Goal: Task Accomplishment & Management: Complete application form

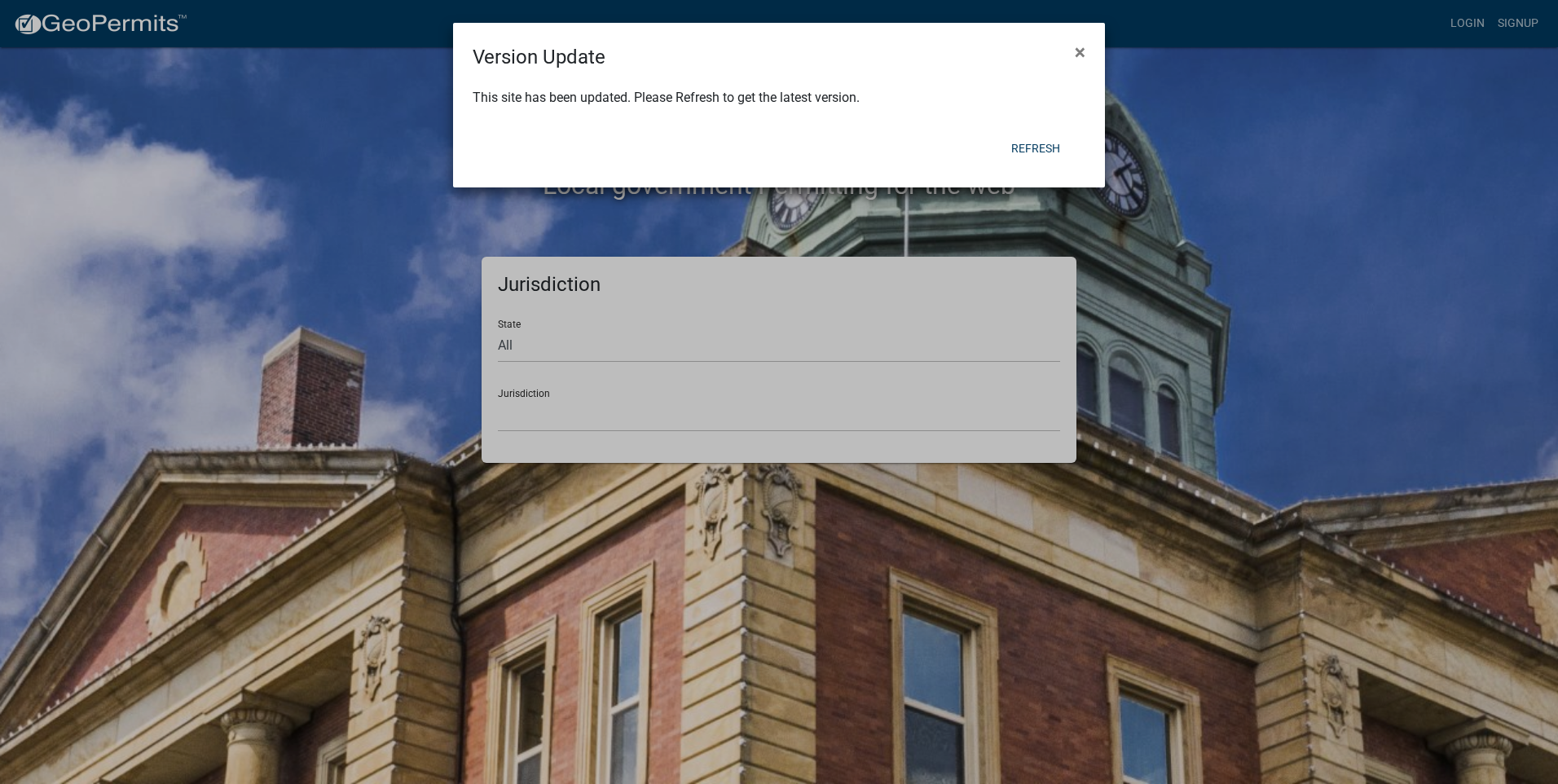
click at [557, 356] on ngb-modal-window "Version Update × This site has been updated. Please Refresh to get the latest v…" at bounding box center [779, 392] width 1558 height 784
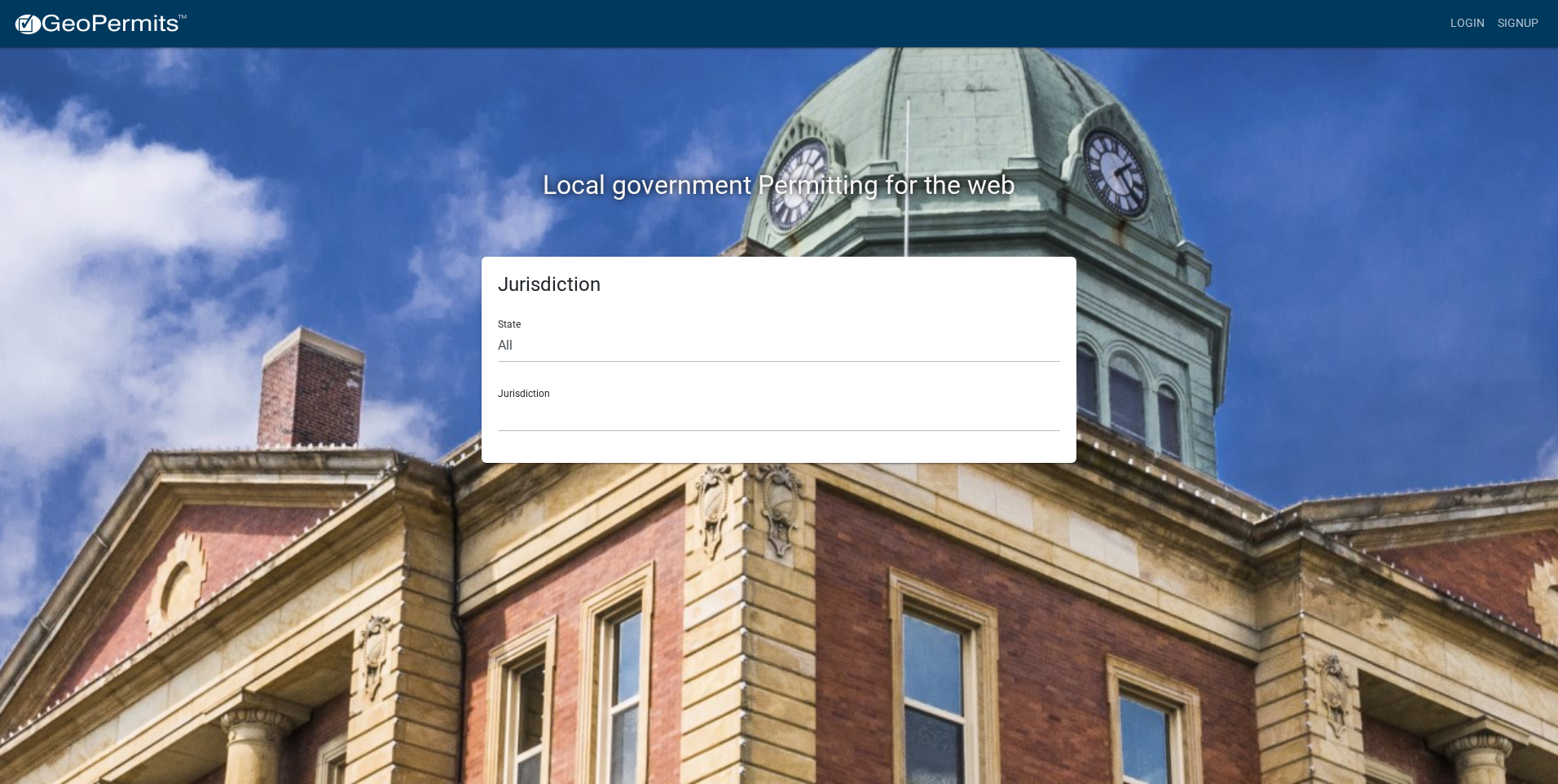
click at [541, 392] on div "Jurisdiction [GEOGRAPHIC_DATA], [US_STATE] [GEOGRAPHIC_DATA], [US_STATE][PERSON…" at bounding box center [779, 403] width 562 height 56
click at [544, 404] on select "[GEOGRAPHIC_DATA], [US_STATE] [GEOGRAPHIC_DATA], [US_STATE][PERSON_NAME][GEOGRA…" at bounding box center [779, 415] width 562 height 33
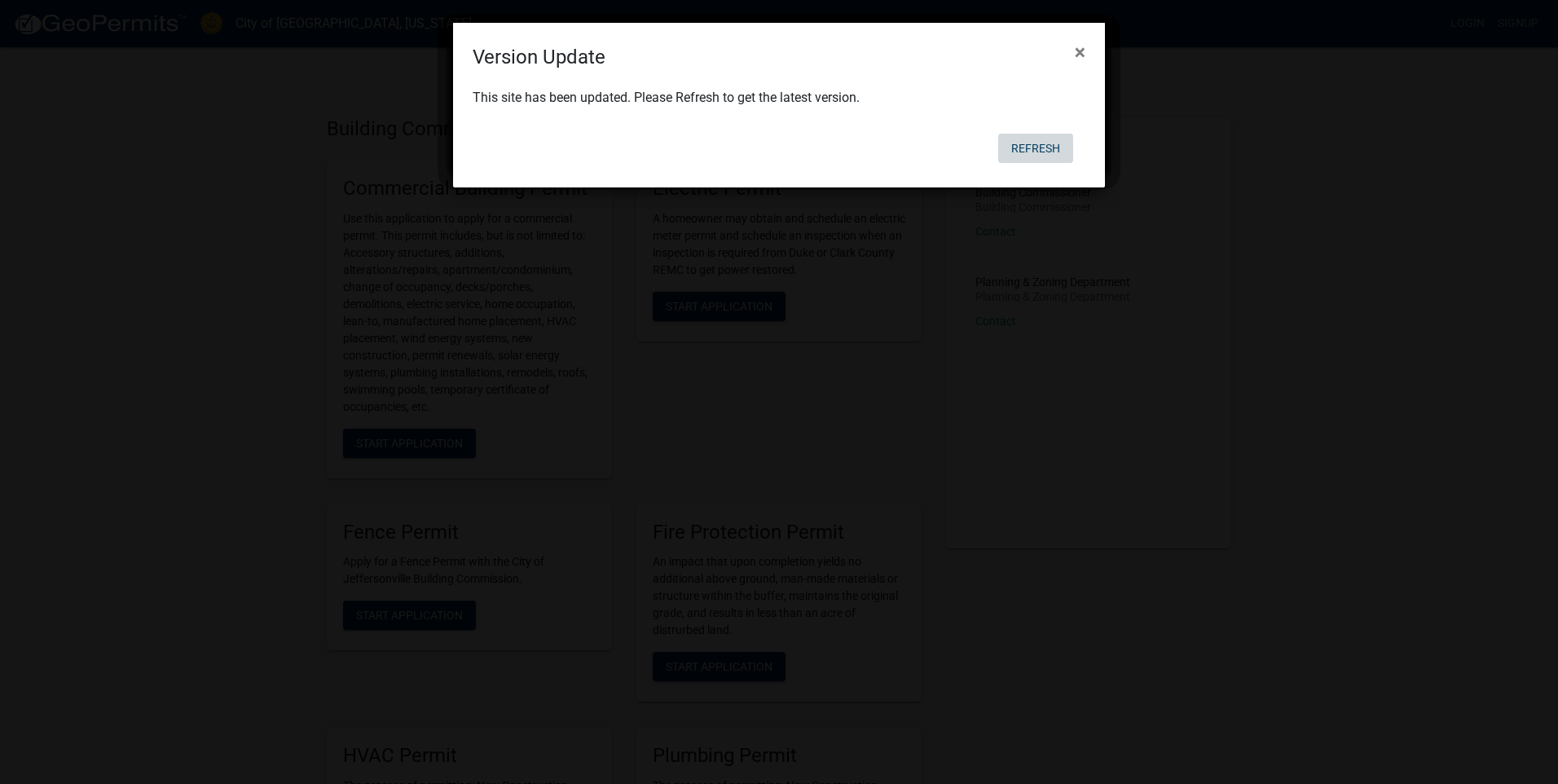
click at [1035, 147] on button "Refresh" at bounding box center [1036, 148] width 75 height 29
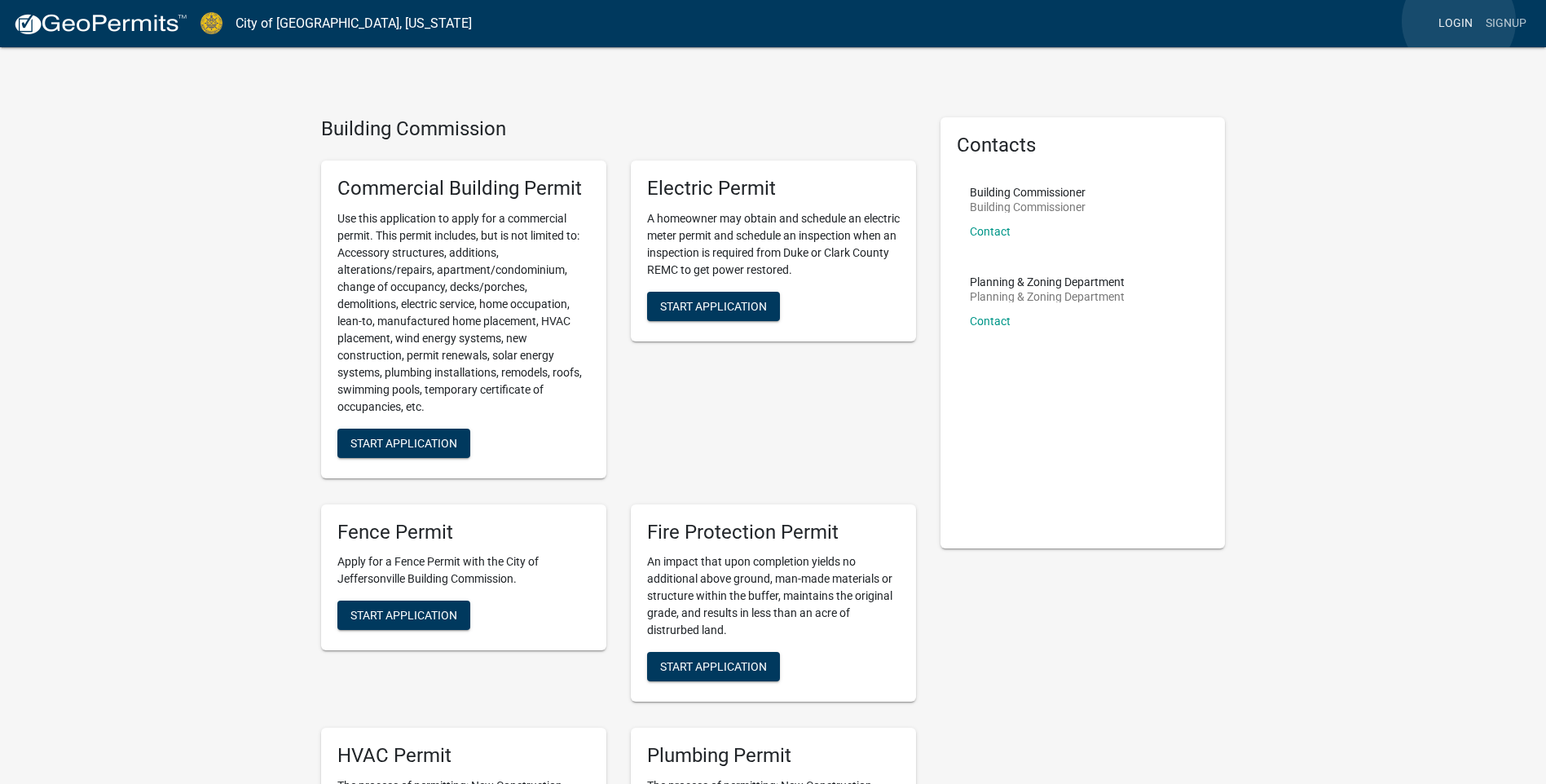
click at [1459, 20] on link "Login" at bounding box center [1456, 23] width 47 height 31
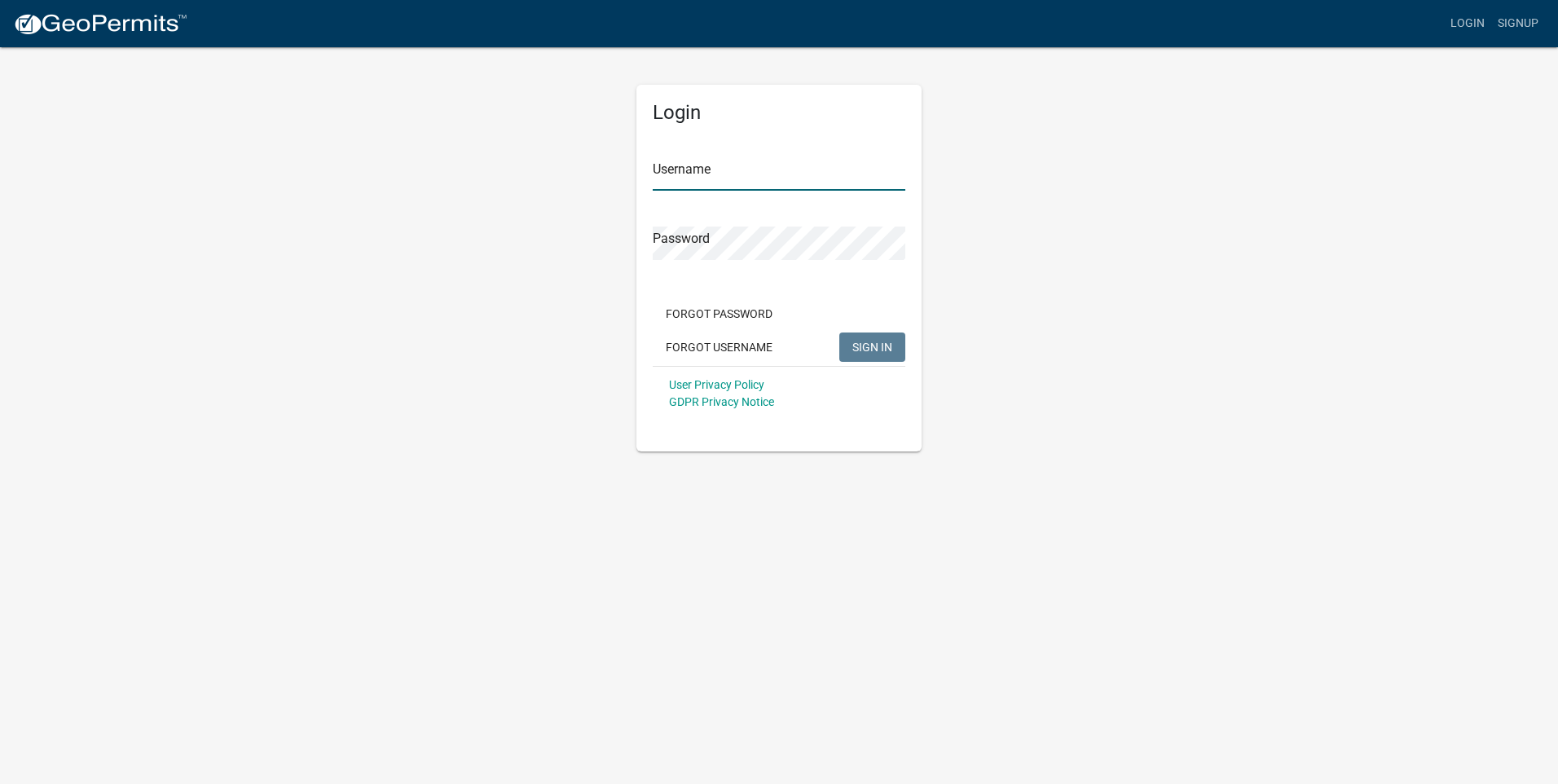
type input "[DEMOGRAPHIC_DATA]"
click at [872, 343] on span "SIGN IN" at bounding box center [873, 346] width 40 height 13
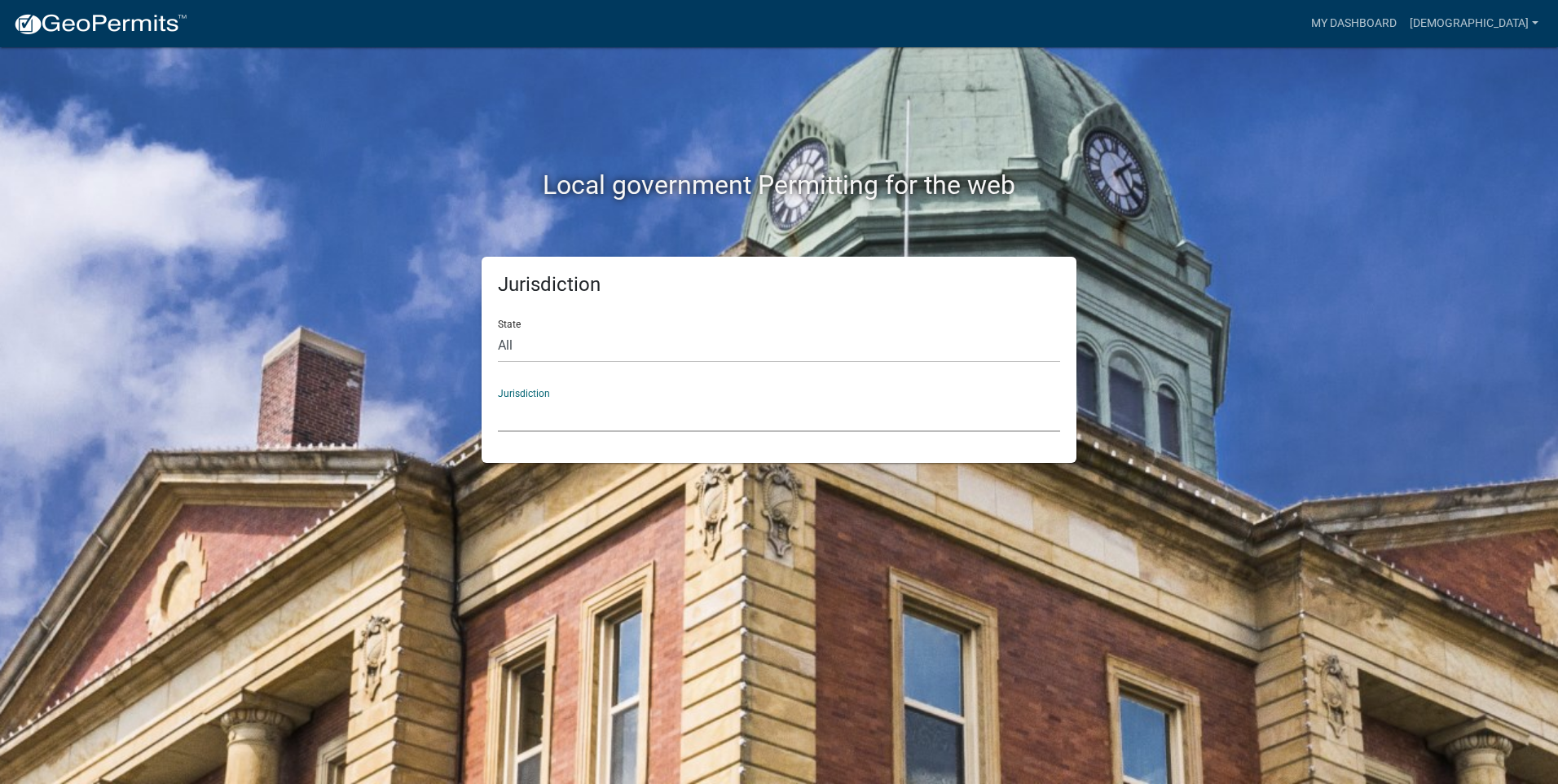
click at [575, 413] on select "[GEOGRAPHIC_DATA], [US_STATE] [GEOGRAPHIC_DATA], [US_STATE][PERSON_NAME][GEOGRA…" at bounding box center [779, 415] width 562 height 33
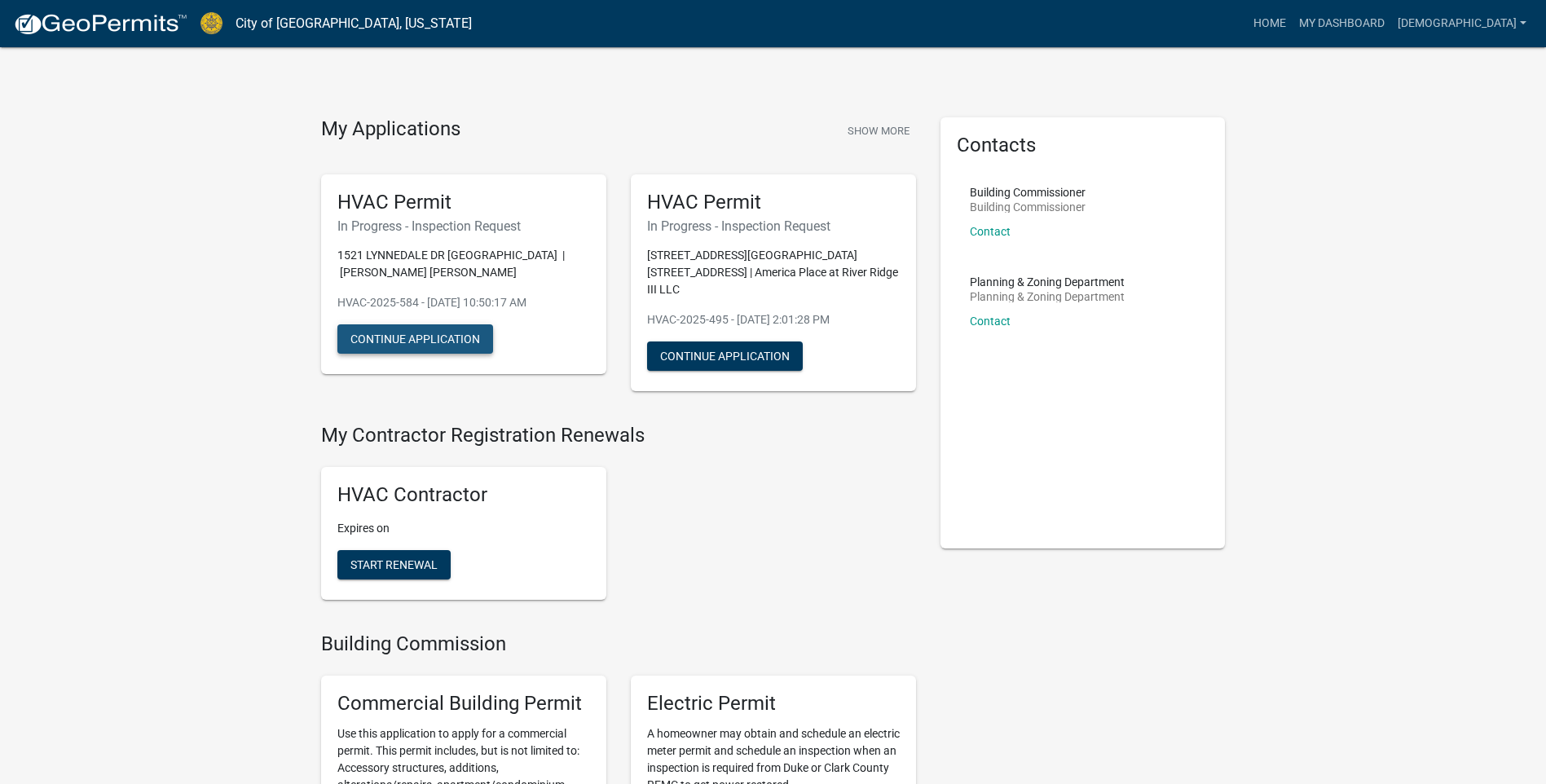
click at [417, 333] on button "Continue Application" at bounding box center [415, 339] width 156 height 29
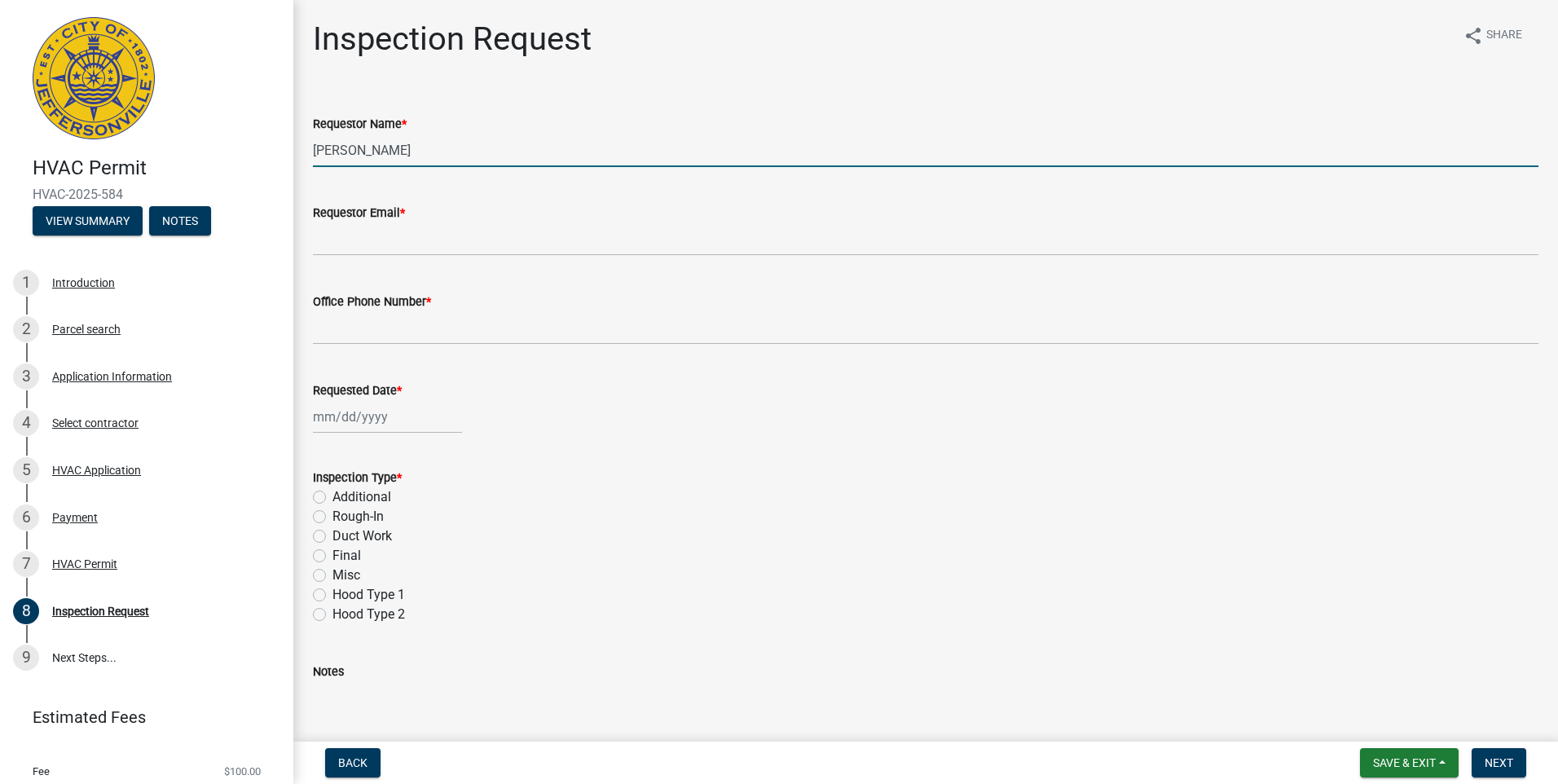
drag, startPoint x: 372, startPoint y: 147, endPoint x: 300, endPoint y: 163, distance: 73.8
click at [300, 163] on div "Inspection Request share Share Requestor Name * Rebecca Requestor Email * Offic…" at bounding box center [925, 446] width 1264 height 854
type input "Sally"
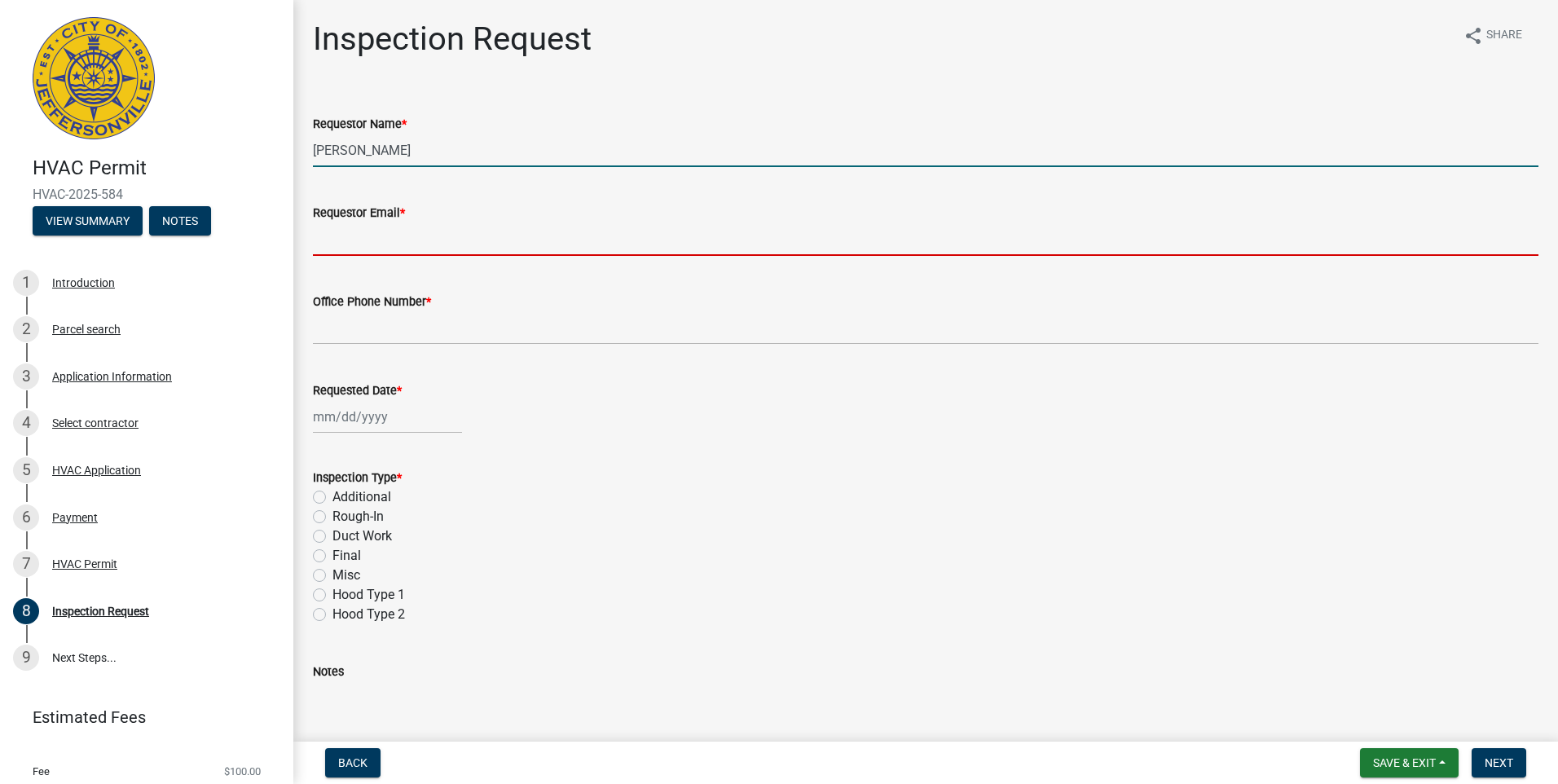
click at [336, 246] on input "Requestor Email *" at bounding box center [925, 239] width 1225 height 33
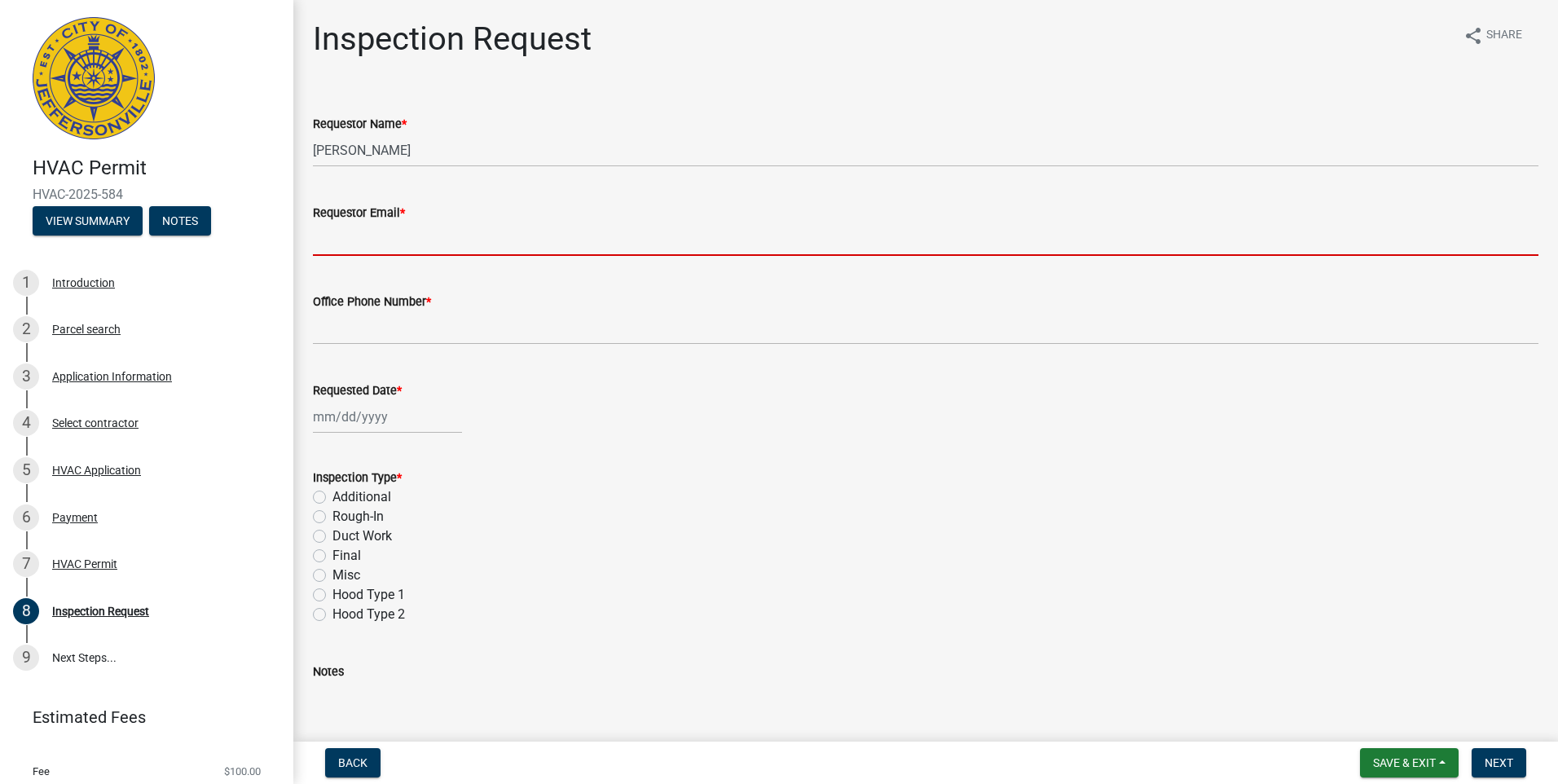
type input "sconaway@kycomfort.com"
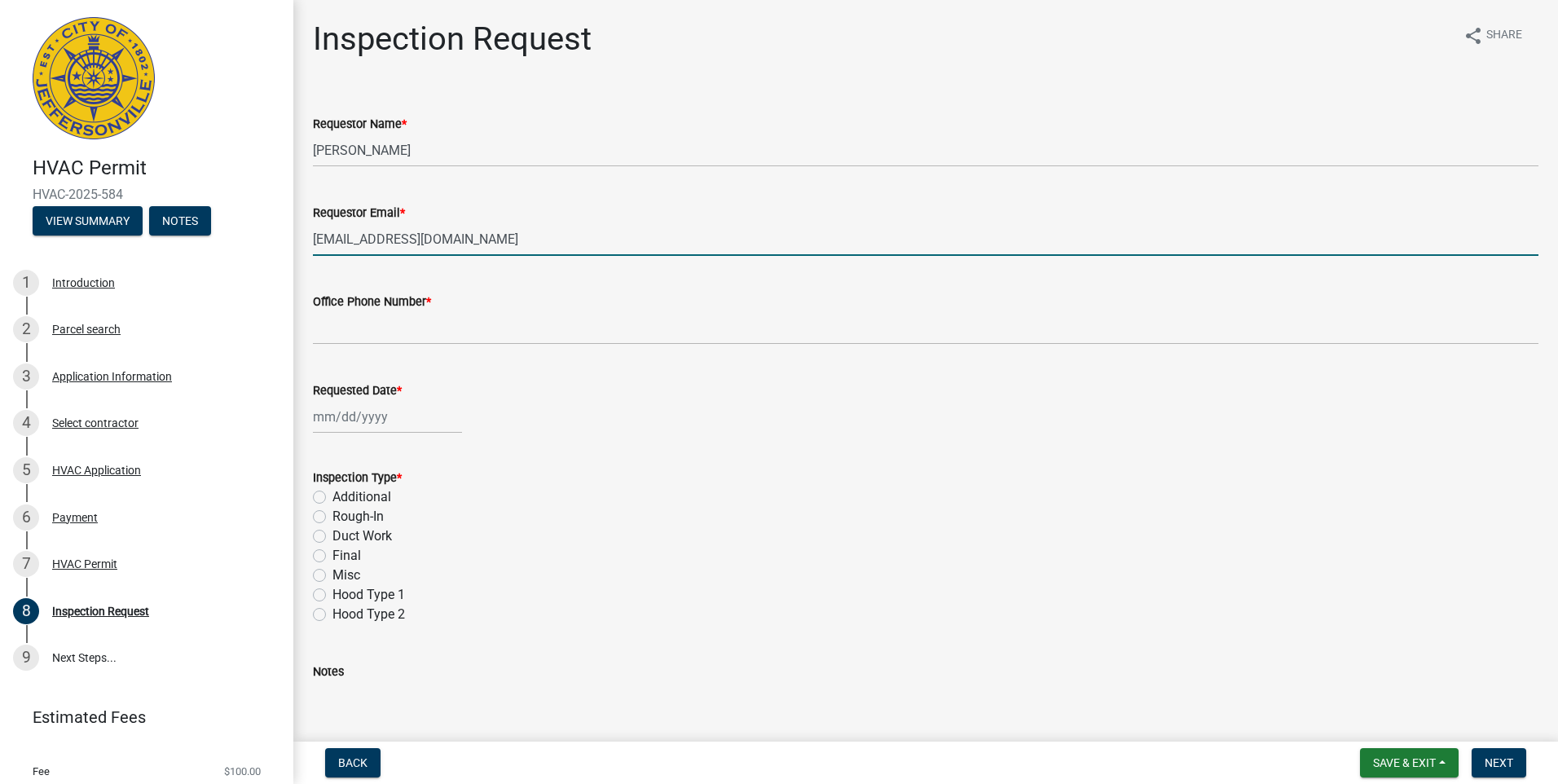
select select "9"
select select "2025"
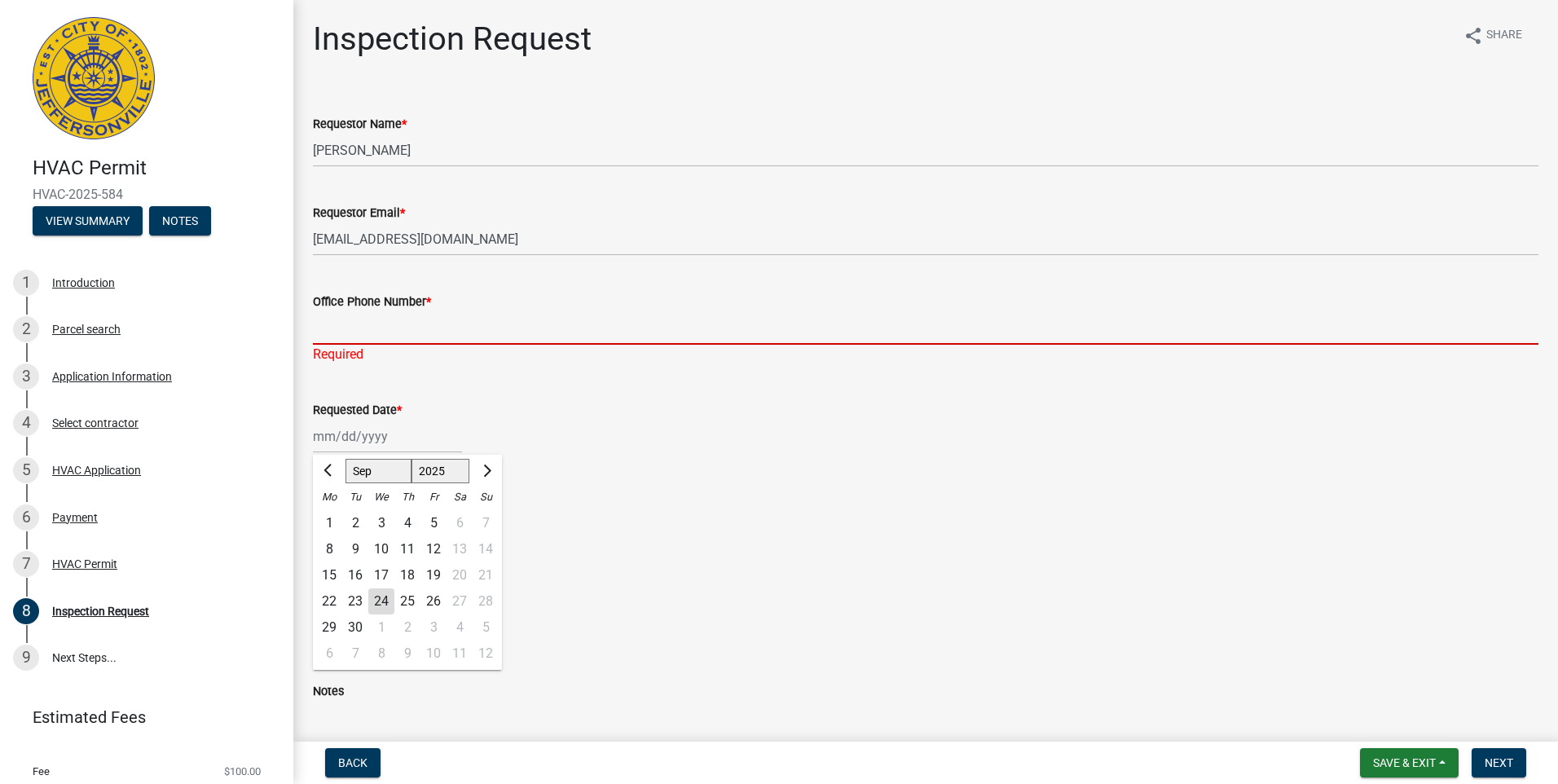
click at [324, 335] on input "Office Phone Number *" at bounding box center [925, 328] width 1225 height 33
type input "5024919880"
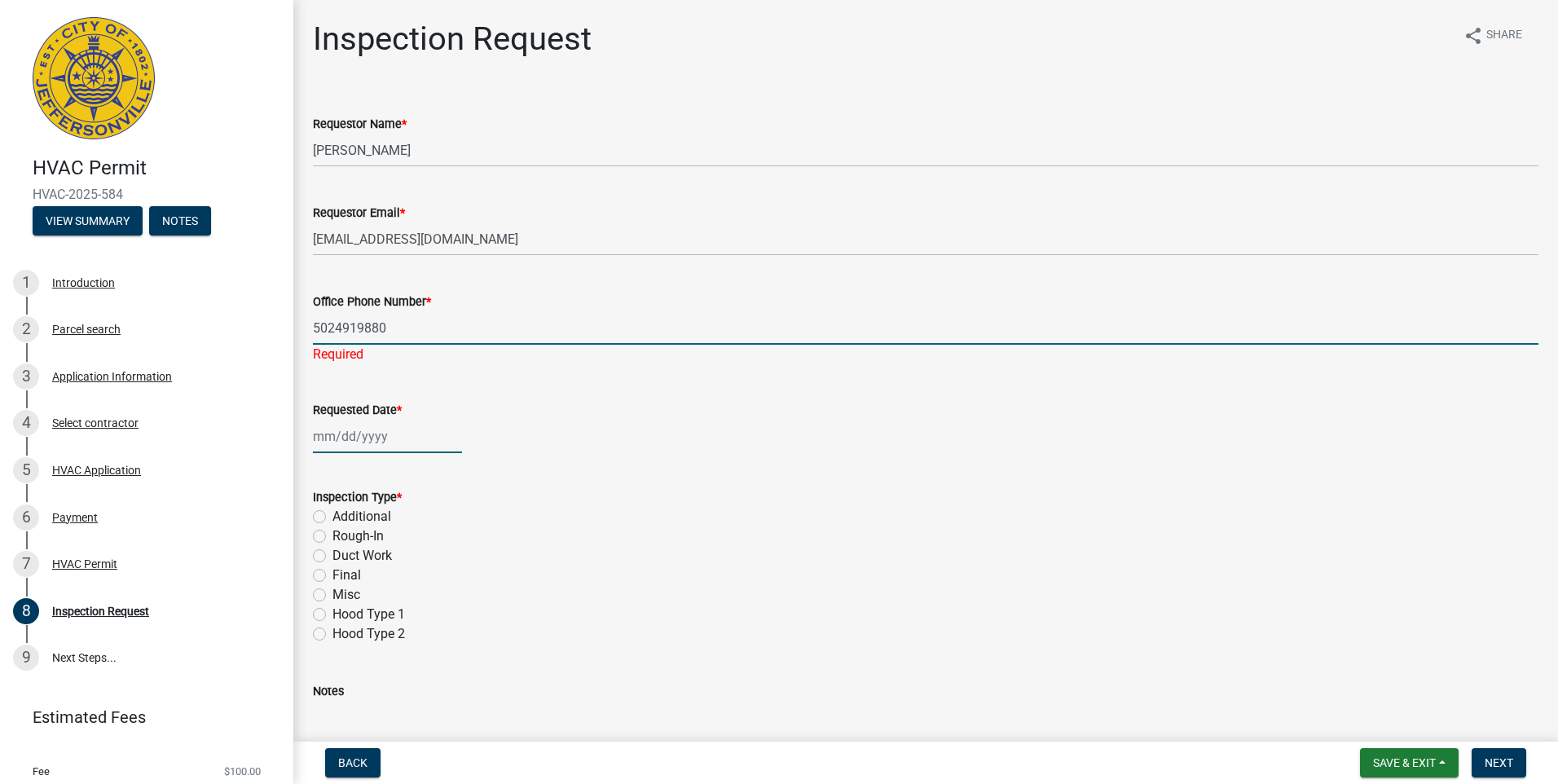
type input "06/10/2025"
type input "5024919880"
select select "9"
select select "2025"
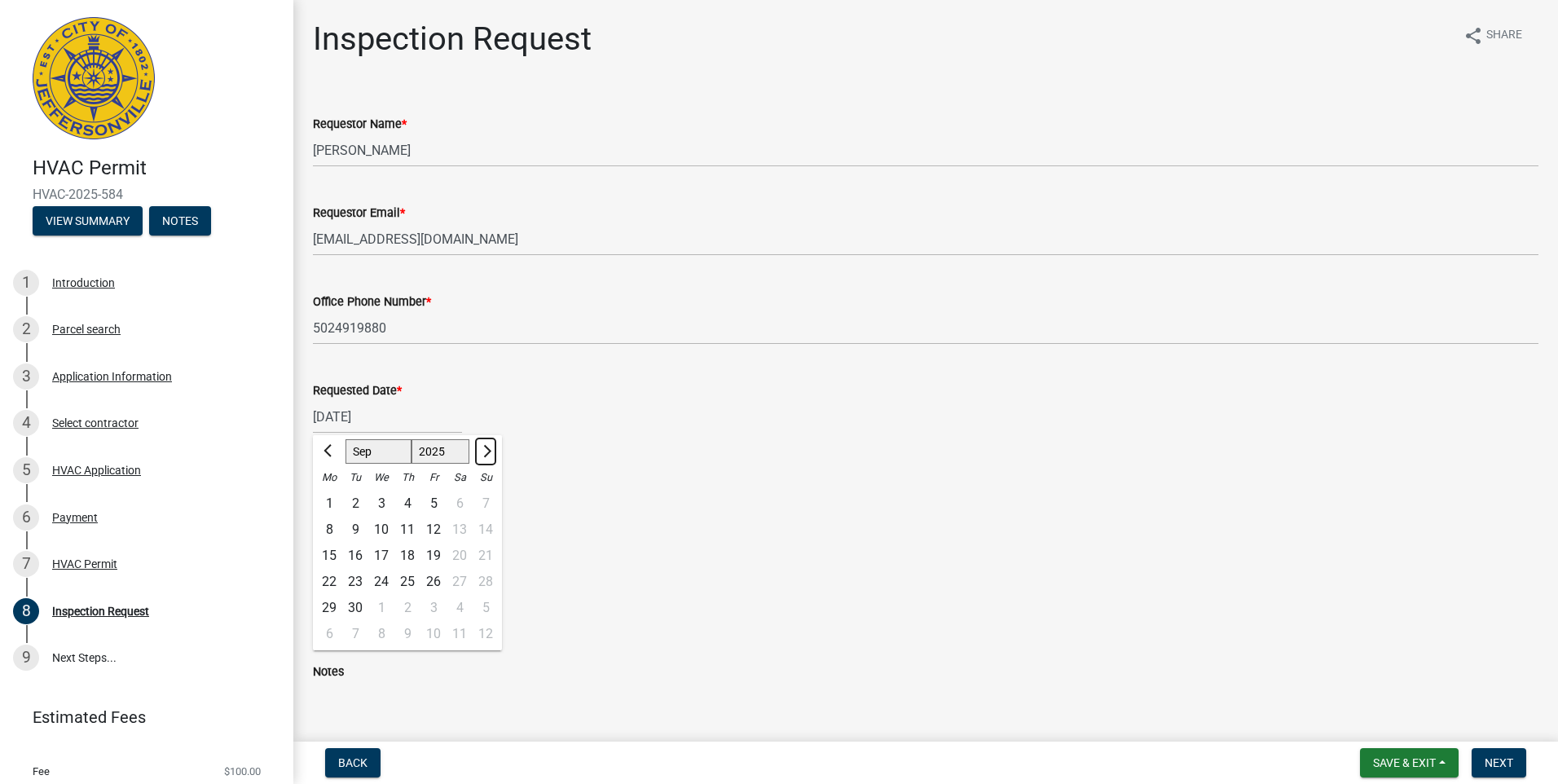
click at [486, 454] on span "Next month" at bounding box center [485, 451] width 13 height 13
select select "10"
click at [381, 529] on div "8" at bounding box center [381, 529] width 26 height 26
type input "10/08/2025"
click at [332, 556] on label "Final" at bounding box center [346, 555] width 28 height 19
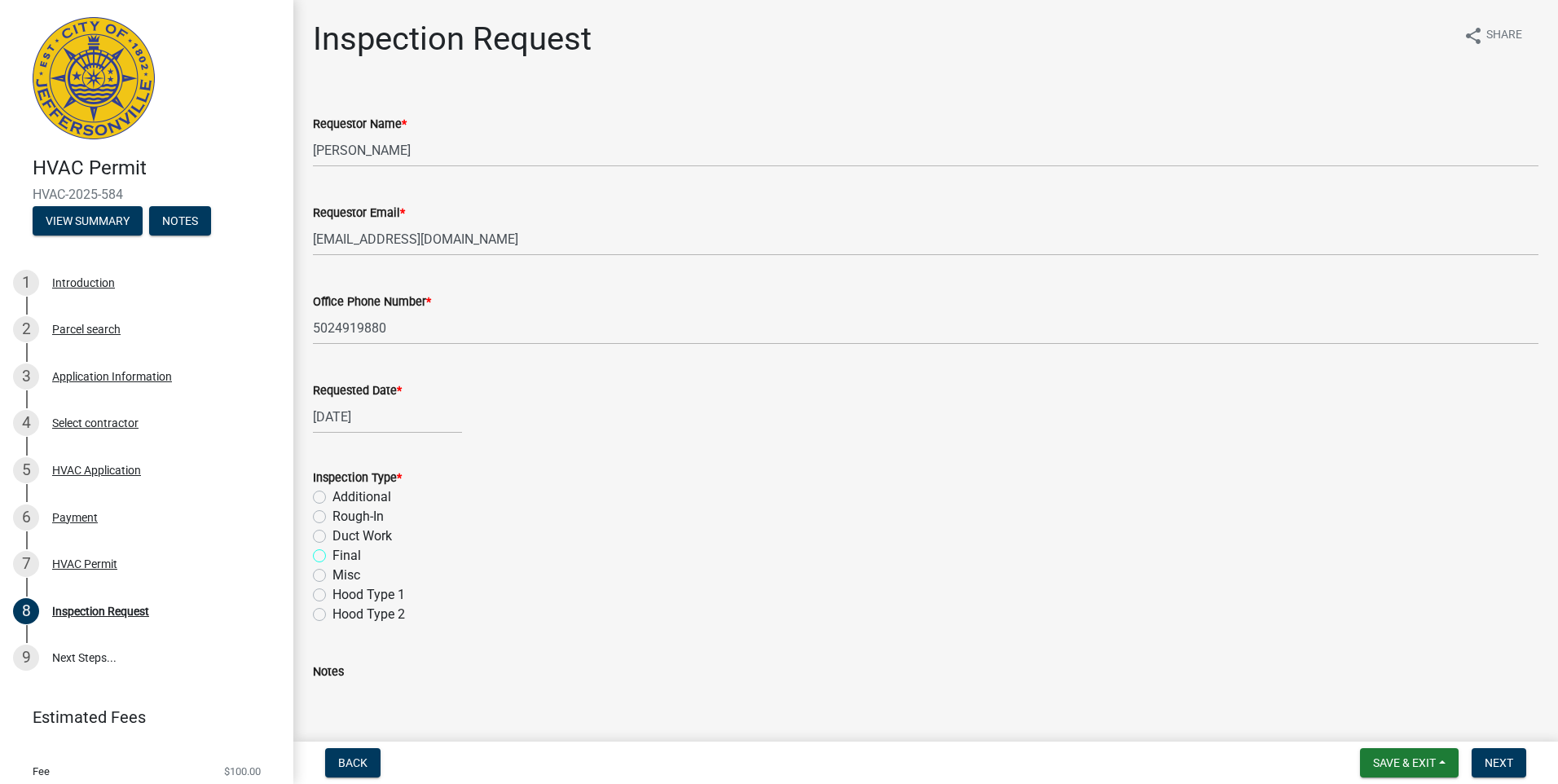
click at [332, 556] on input "Final" at bounding box center [337, 551] width 11 height 11
radio input "true"
click at [1492, 760] on span "Next" at bounding box center [1499, 763] width 28 height 13
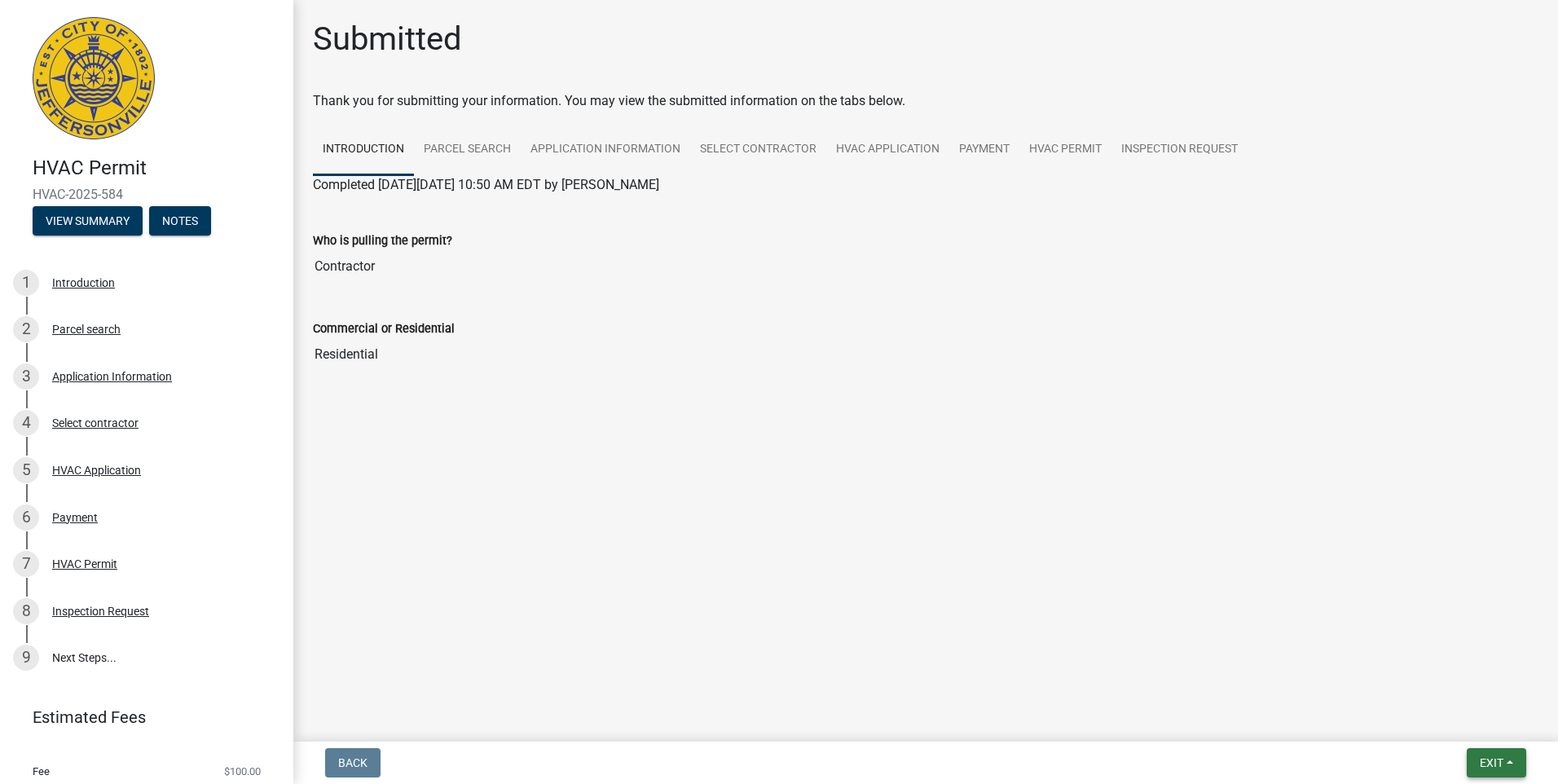
click at [1484, 759] on span "Exit" at bounding box center [1491, 763] width 23 height 13
click at [1451, 720] on button "Save & Exit" at bounding box center [1461, 720] width 131 height 39
